Goal: Information Seeking & Learning: Learn about a topic

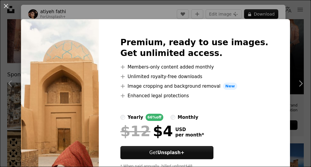
scroll to position [33, 0]
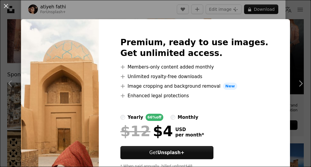
click at [249, 9] on div "An X shape Premium, ready to use images. Get unlimited access. A plus sign Memb…" at bounding box center [155, 83] width 311 height 167
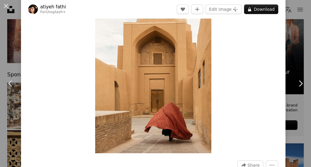
scroll to position [68, 0]
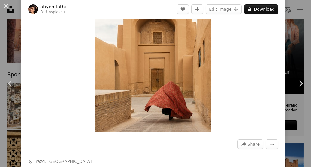
click at [166, 41] on img "Zoom in on this image" at bounding box center [153, 45] width 116 height 174
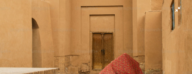
scroll to position [6315, 0]
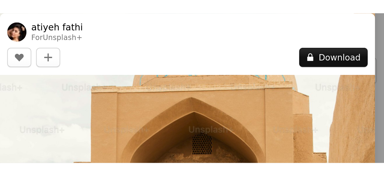
scroll to position [1385, 0]
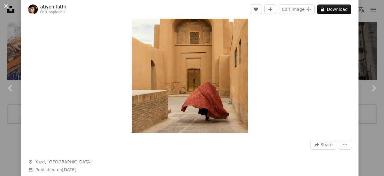
click at [167, 77] on img "Zoom in on this image" at bounding box center [190, 45] width 116 height 174
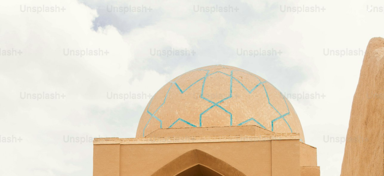
scroll to position [0, 0]
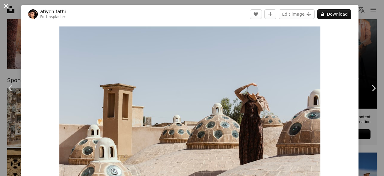
click at [7, 5] on button "An X shape" at bounding box center [5, 5] width 7 height 7
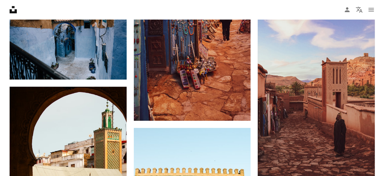
scroll to position [336, 0]
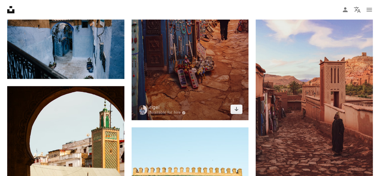
click at [234, 83] on img at bounding box center [189, 32] width 117 height 176
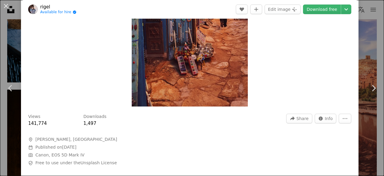
scroll to position [95, 0]
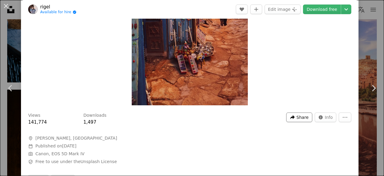
click at [297, 119] on span "Share" at bounding box center [303, 117] width 12 height 9
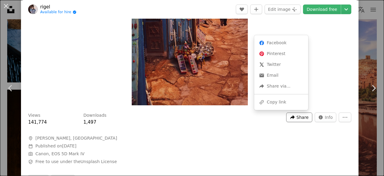
click at [300, 119] on span "Share" at bounding box center [303, 117] width 12 height 9
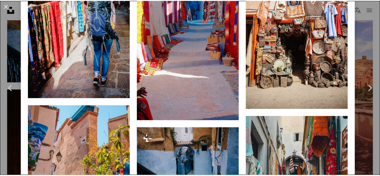
scroll to position [831, 0]
